Goal: Feedback & Contribution: Leave review/rating

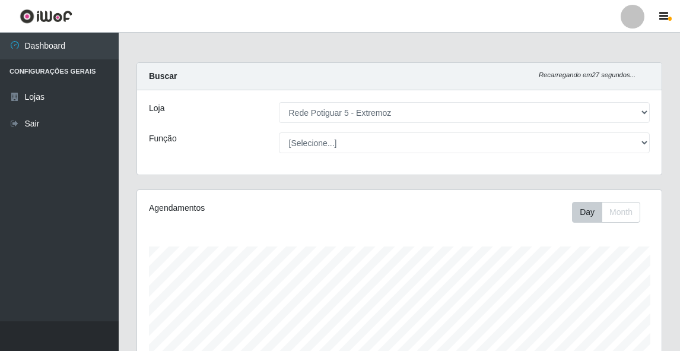
select select "79"
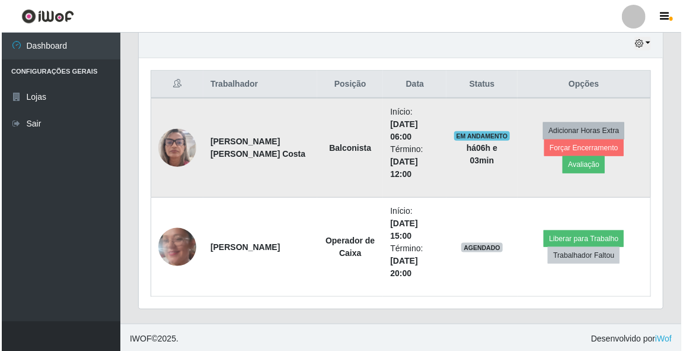
scroll to position [246, 524]
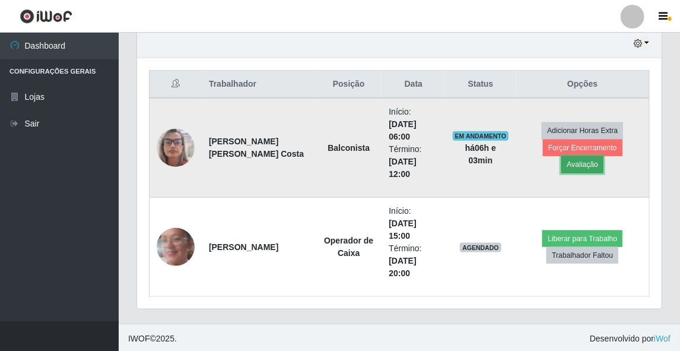
click at [603, 156] on button "Avaliação" at bounding box center [582, 164] width 42 height 17
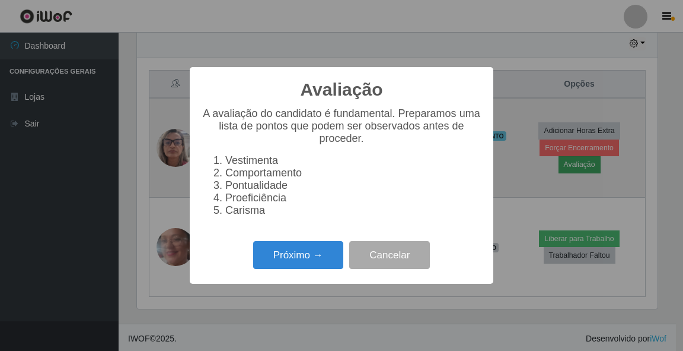
scroll to position [246, 521]
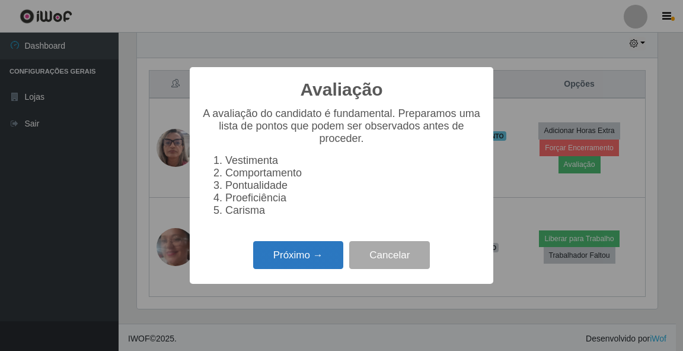
click at [307, 268] on button "Próximo →" at bounding box center [298, 255] width 90 height 28
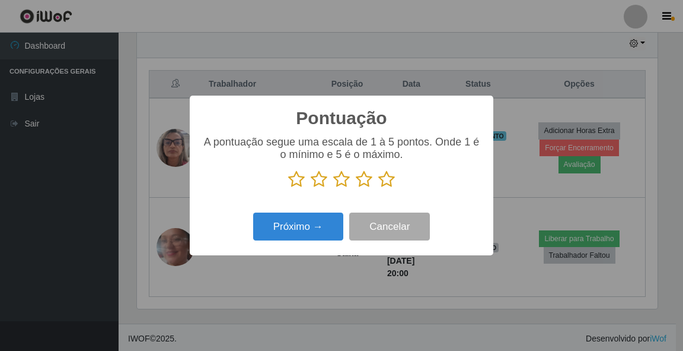
click at [385, 181] on icon at bounding box center [386, 179] width 17 height 18
click at [378, 188] on input "radio" at bounding box center [378, 188] width 0 height 0
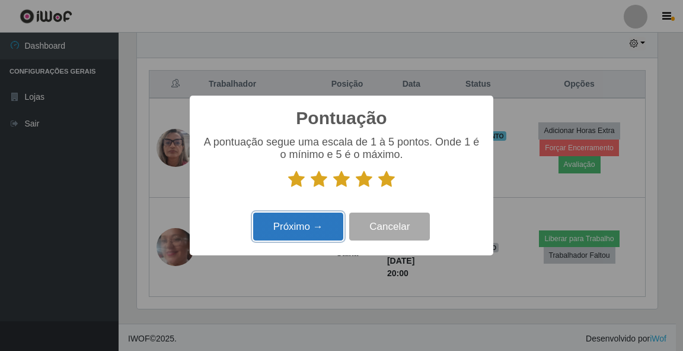
click at [313, 227] on button "Próximo →" at bounding box center [298, 226] width 90 height 28
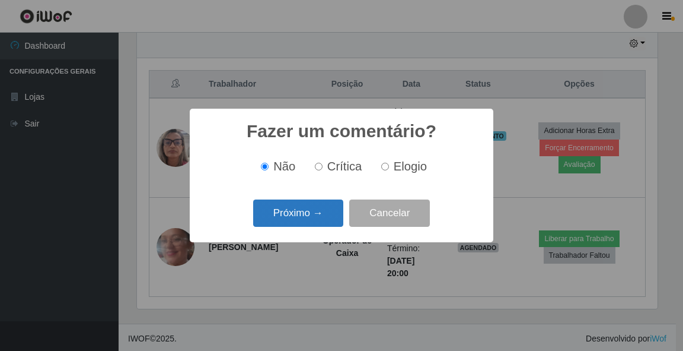
click at [316, 218] on button "Próximo →" at bounding box center [298, 213] width 90 height 28
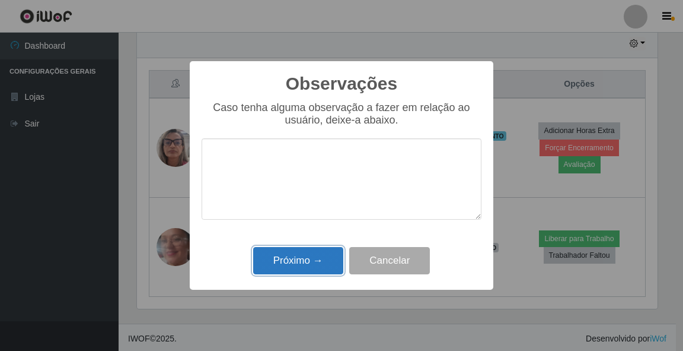
click at [319, 257] on button "Próximo →" at bounding box center [298, 261] width 90 height 28
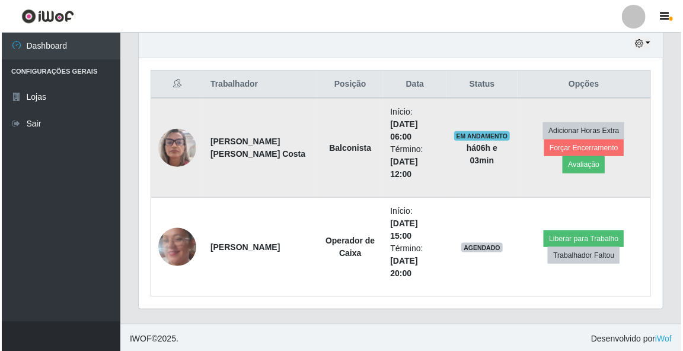
scroll to position [372, 0]
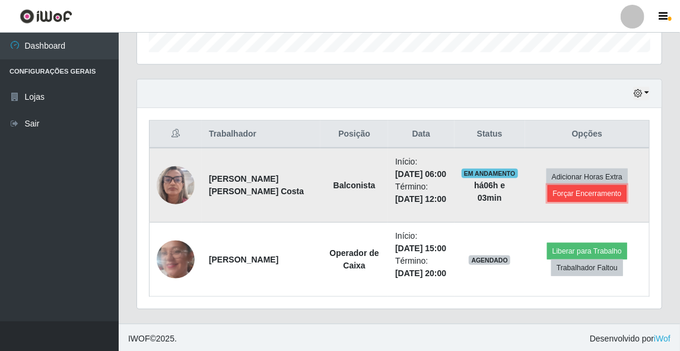
click at [581, 190] on button "Forçar Encerramento" at bounding box center [586, 193] width 79 height 17
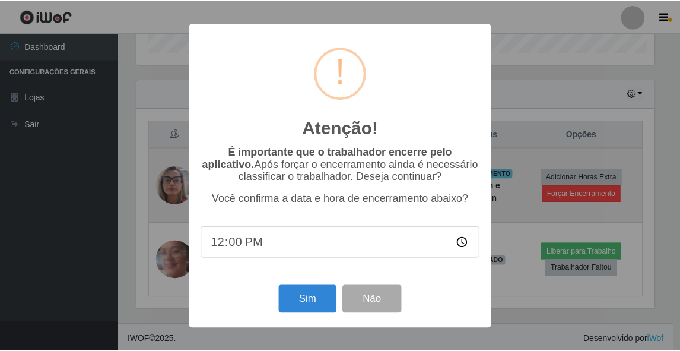
scroll to position [246, 521]
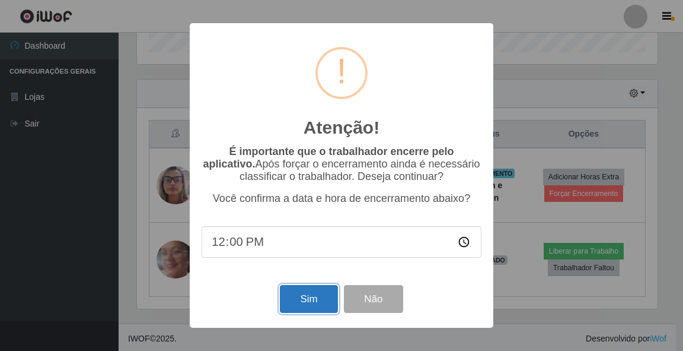
click at [318, 295] on button "Sim" at bounding box center [309, 299] width 58 height 28
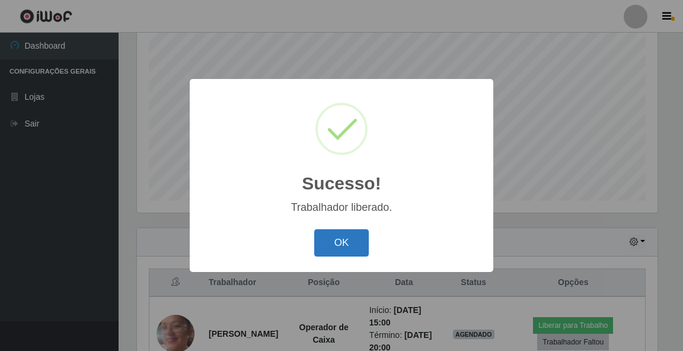
click at [347, 247] on button "OK" at bounding box center [341, 243] width 55 height 28
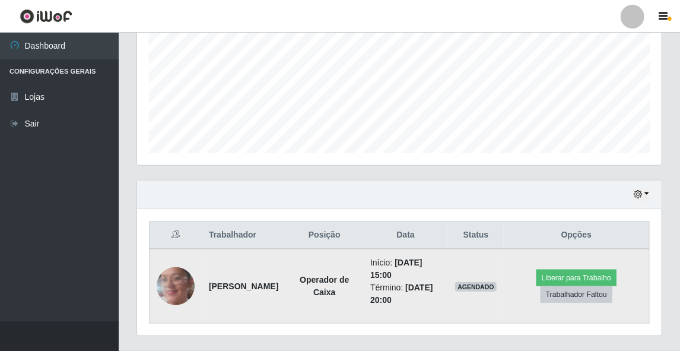
scroll to position [298, 0]
